Goal: Find specific page/section: Find specific page/section

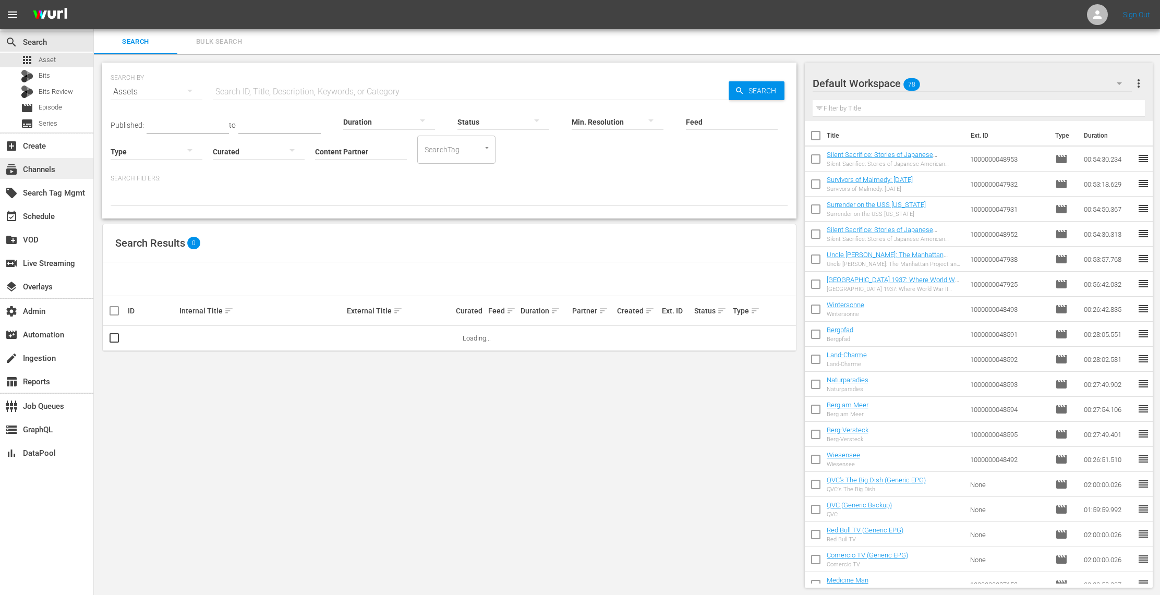
click at [53, 171] on div "subscriptions Channels" at bounding box center [29, 167] width 58 height 9
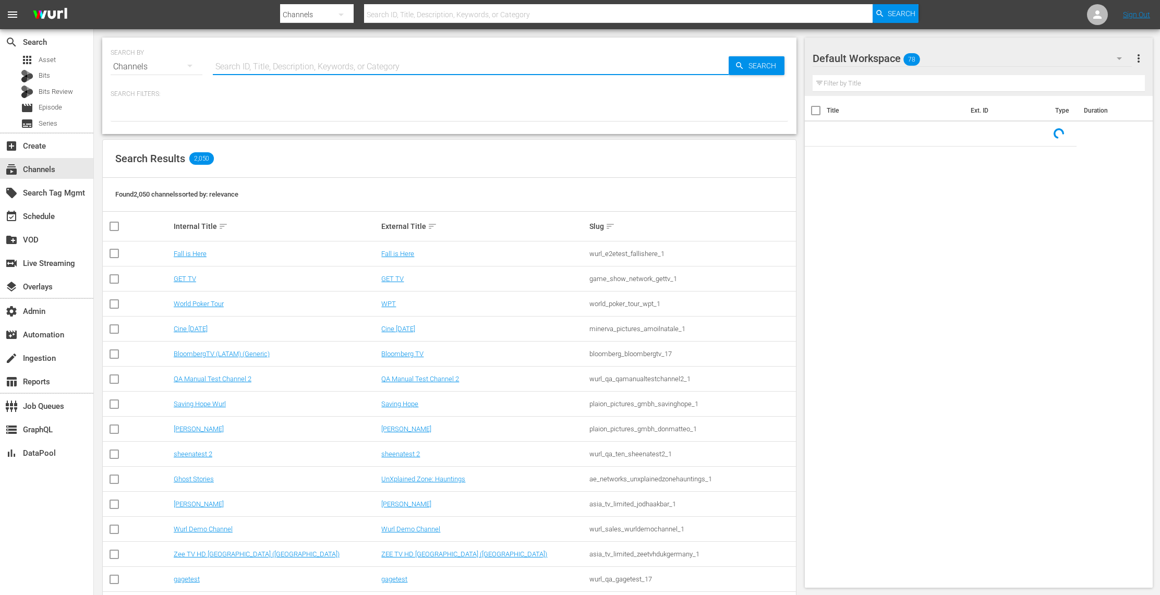
click at [276, 65] on input "text" at bounding box center [471, 66] width 516 height 25
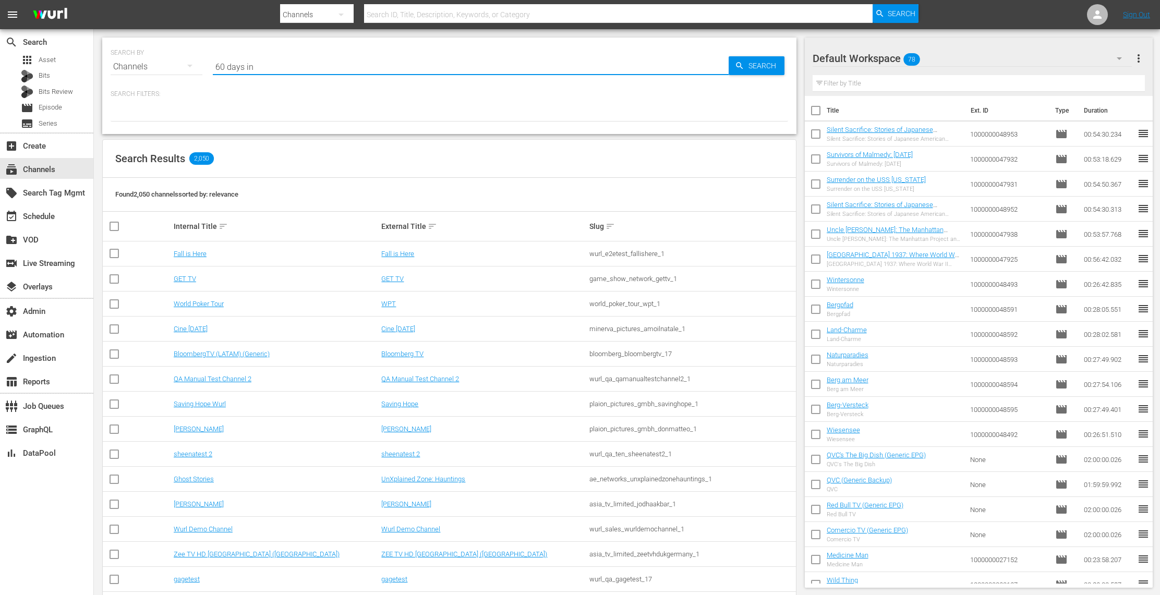
type input "60 days in"
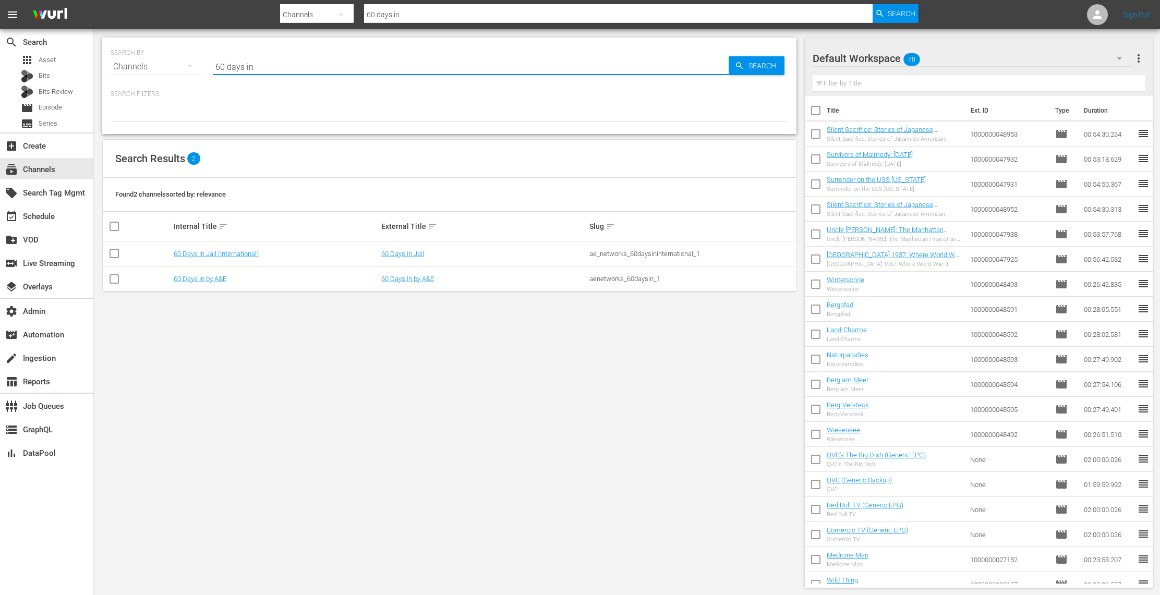
click at [422, 258] on td "60 Days In Jail" at bounding box center [484, 254] width 208 height 25
click at [412, 279] on link "60 Days In by A&E" at bounding box center [407, 279] width 53 height 8
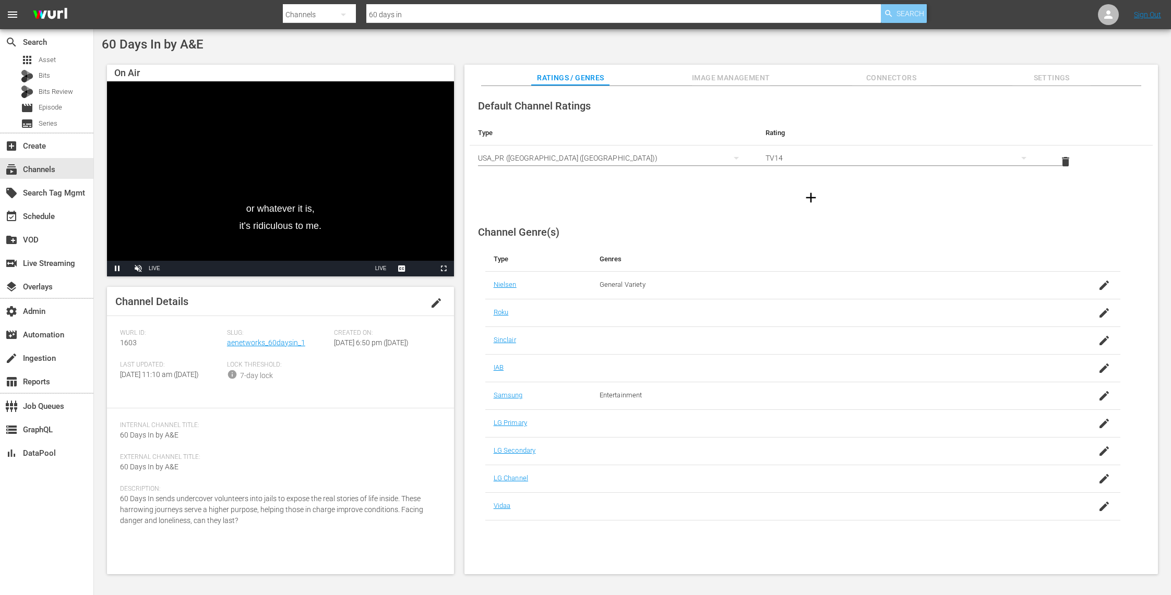
click at [916, 13] on span "Search" at bounding box center [910, 13] width 28 height 19
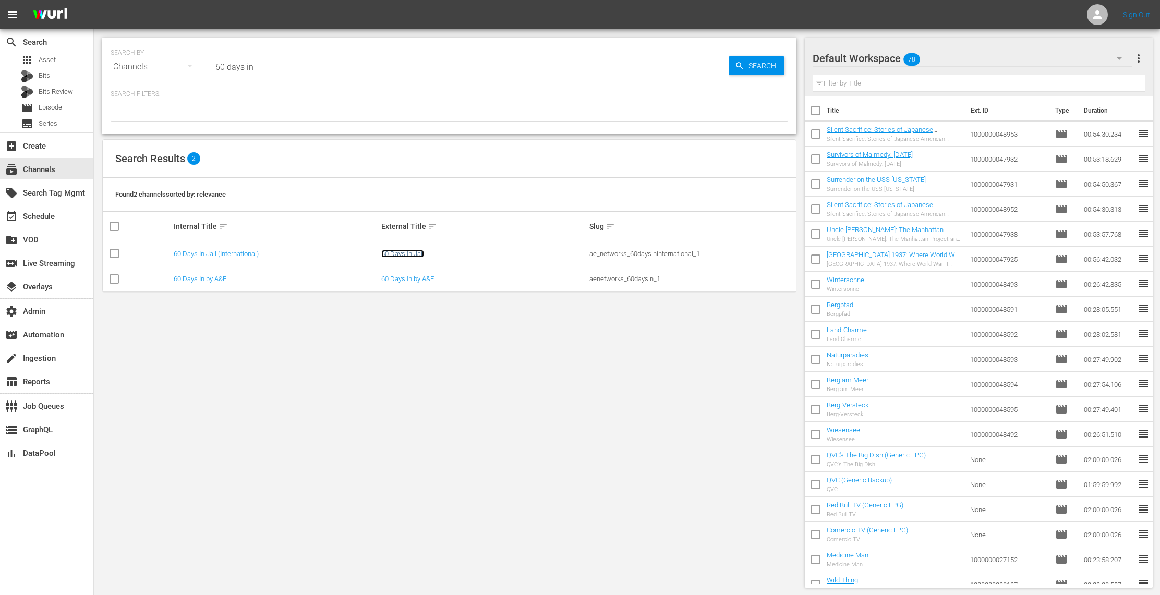
click at [414, 253] on link "60 Days In Jail" at bounding box center [402, 254] width 43 height 8
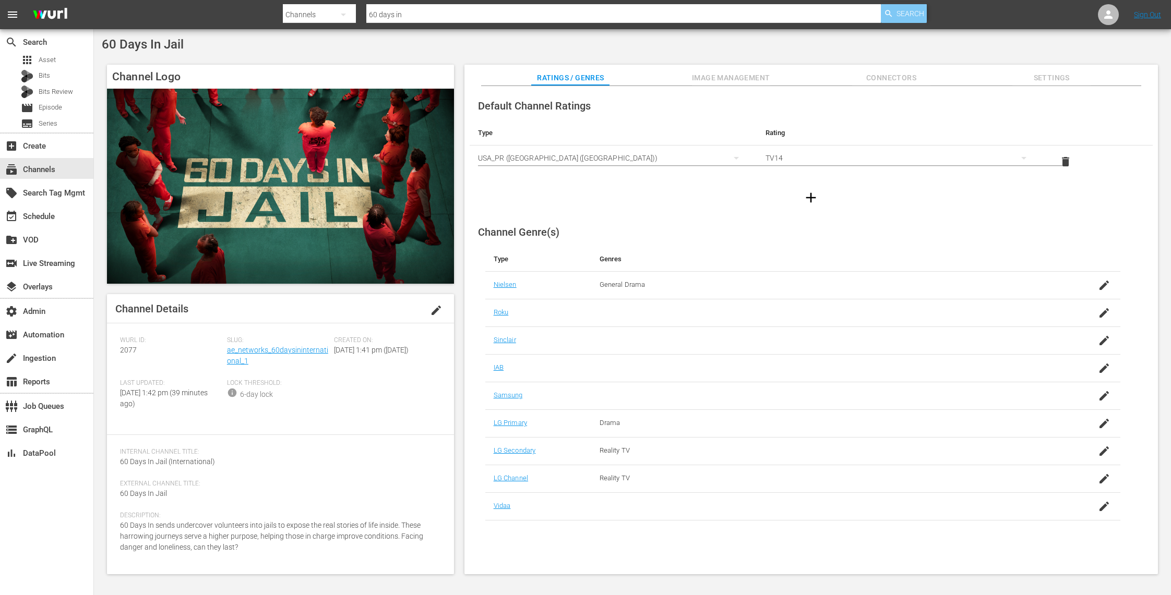
click at [910, 17] on span "Search" at bounding box center [910, 13] width 28 height 19
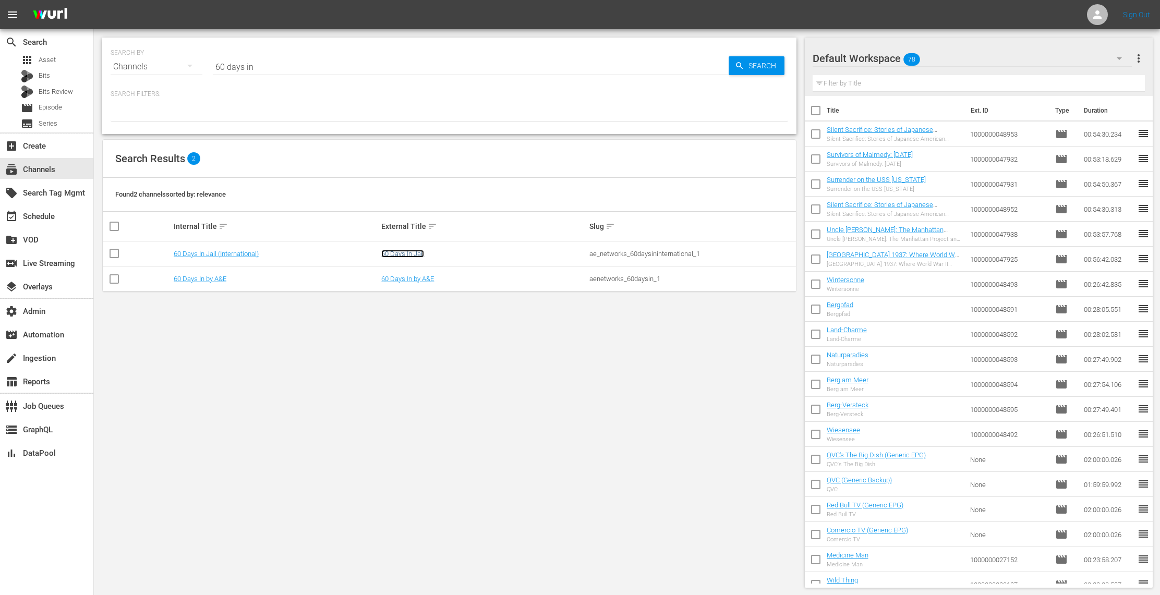
click at [416, 252] on link "60 Days In Jail" at bounding box center [402, 254] width 43 height 8
